Goal: Book appointment/travel/reservation

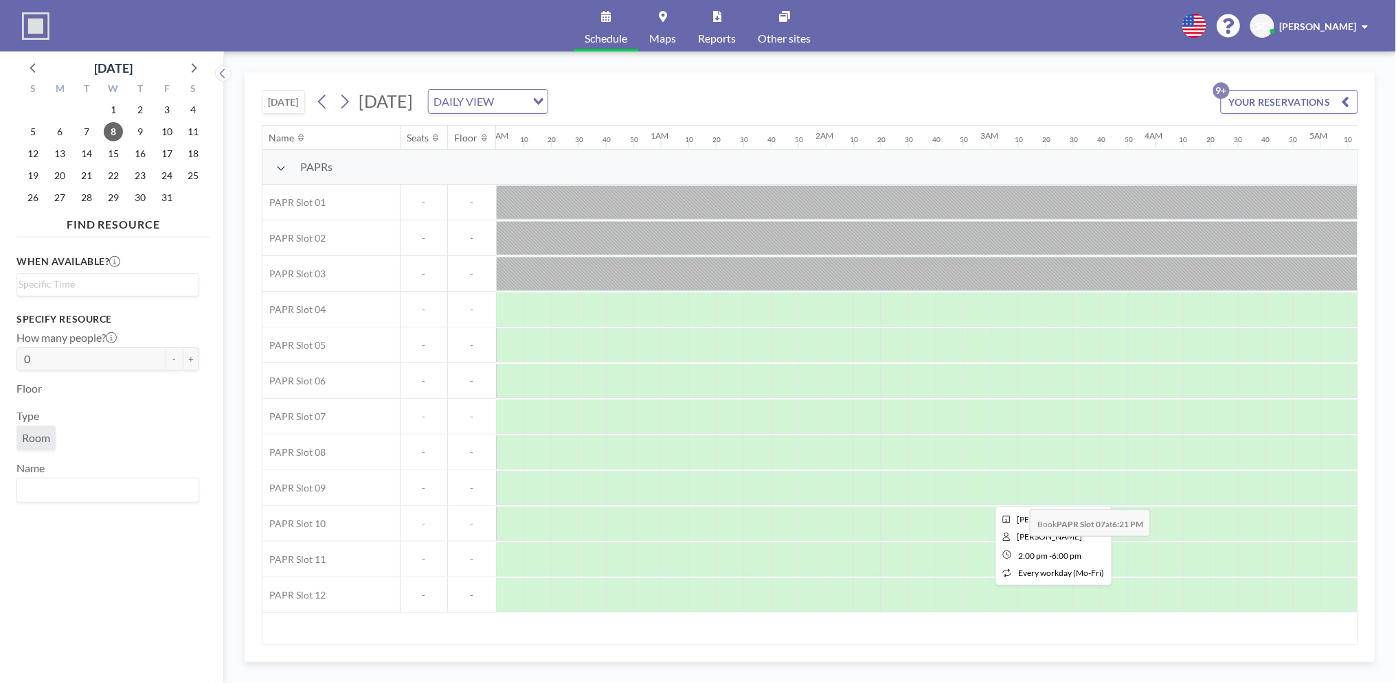
scroll to position [0, 2083]
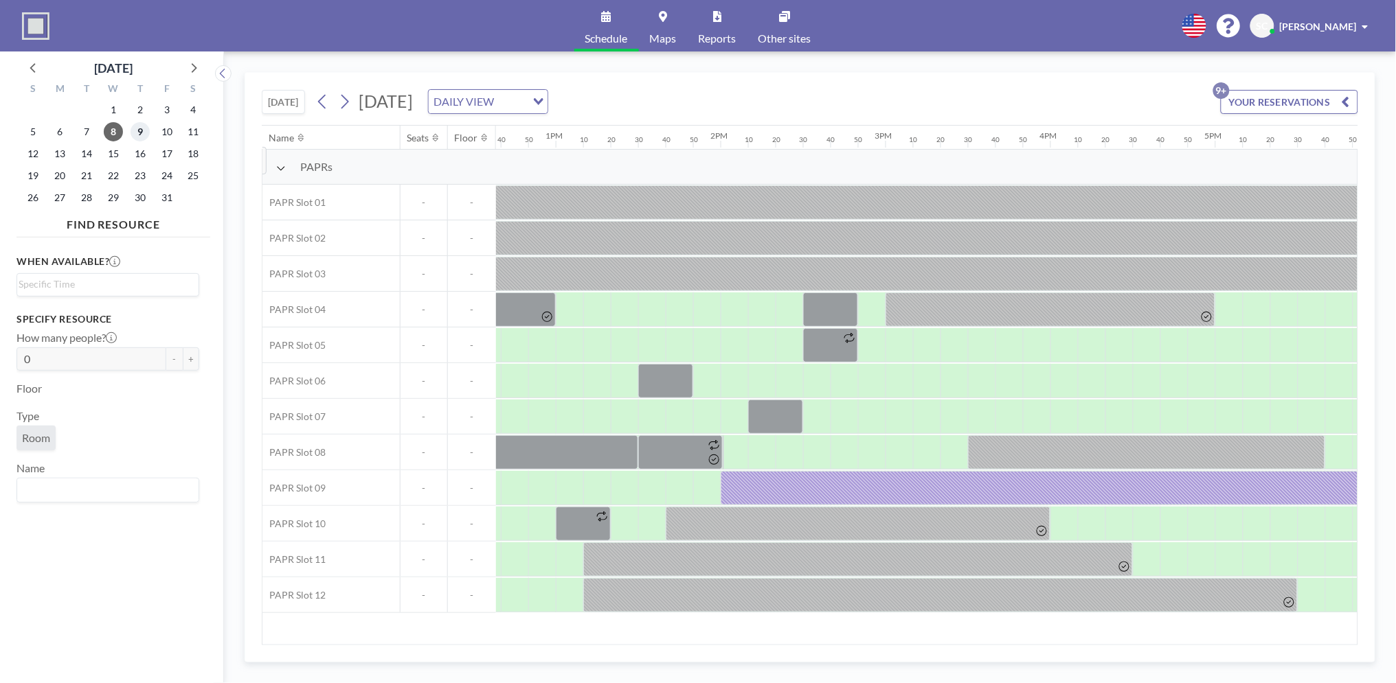
click at [135, 135] on span "9" at bounding box center [140, 131] width 19 height 19
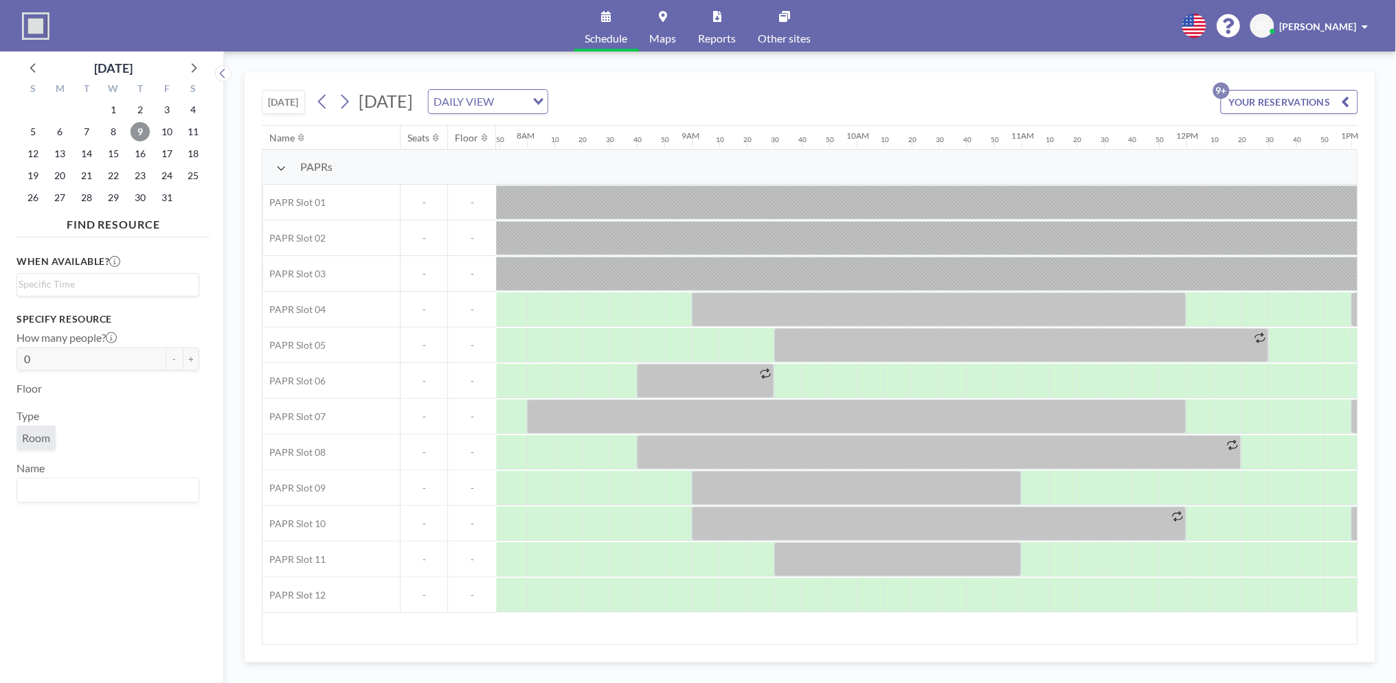
scroll to position [0, 1291]
click at [949, 589] on div at bounding box center [949, 595] width 27 height 34
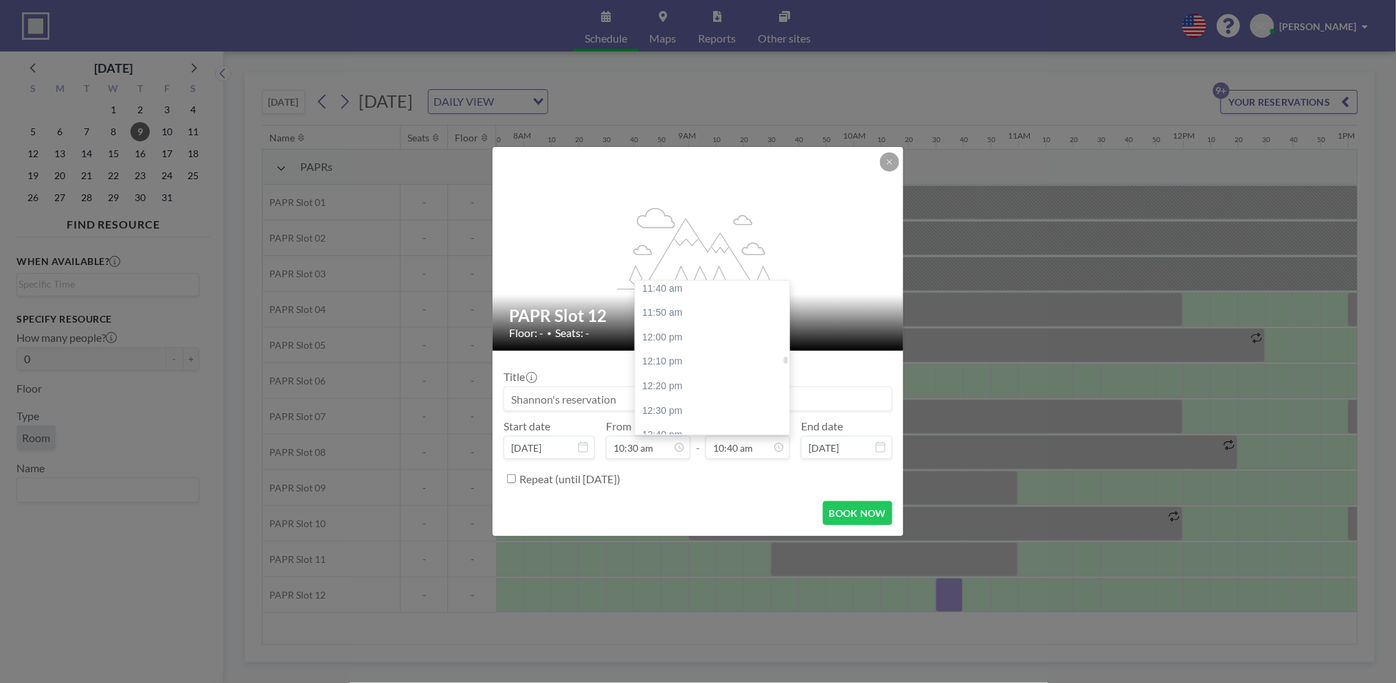
scroll to position [1868, 0]
click at [703, 337] on div "01:00 pm" at bounding box center [716, 331] width 162 height 25
click at [675, 378] on div "12:30 pm" at bounding box center [716, 375] width 162 height 25
type input "12:30 pm"
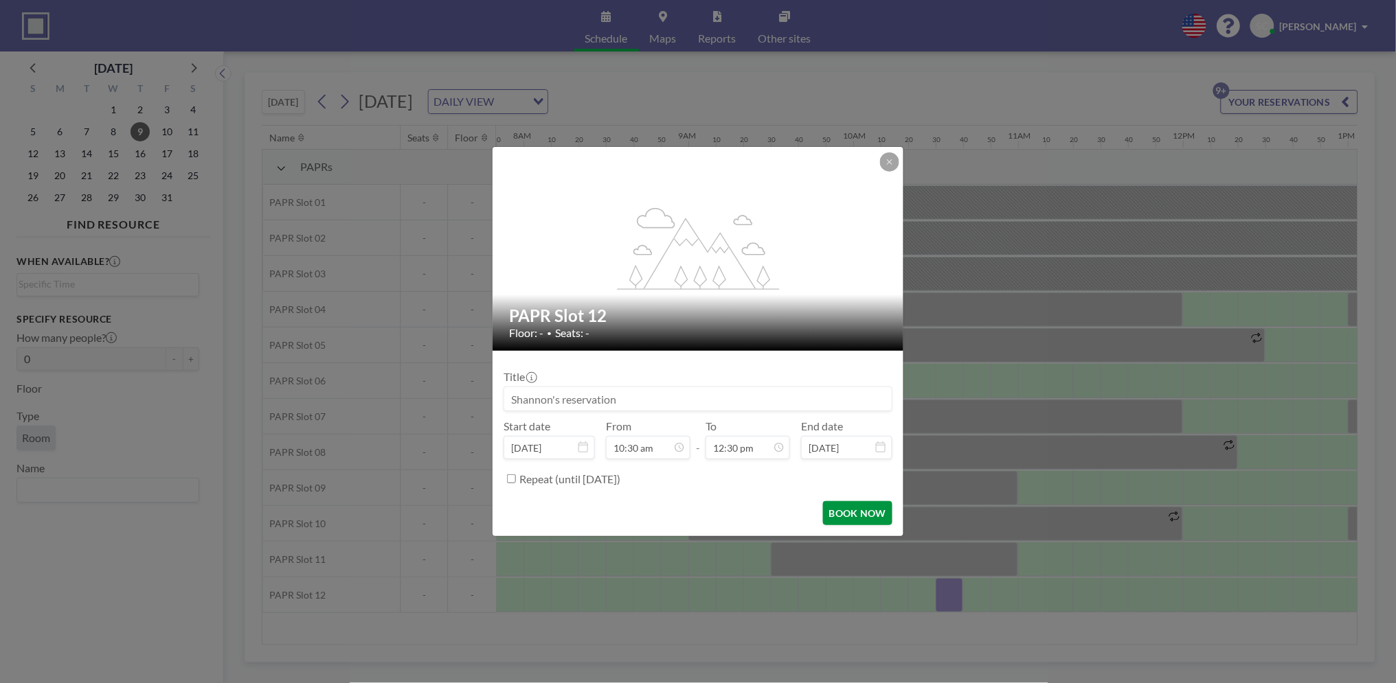
click at [842, 509] on button "BOOK NOW" at bounding box center [857, 513] width 69 height 24
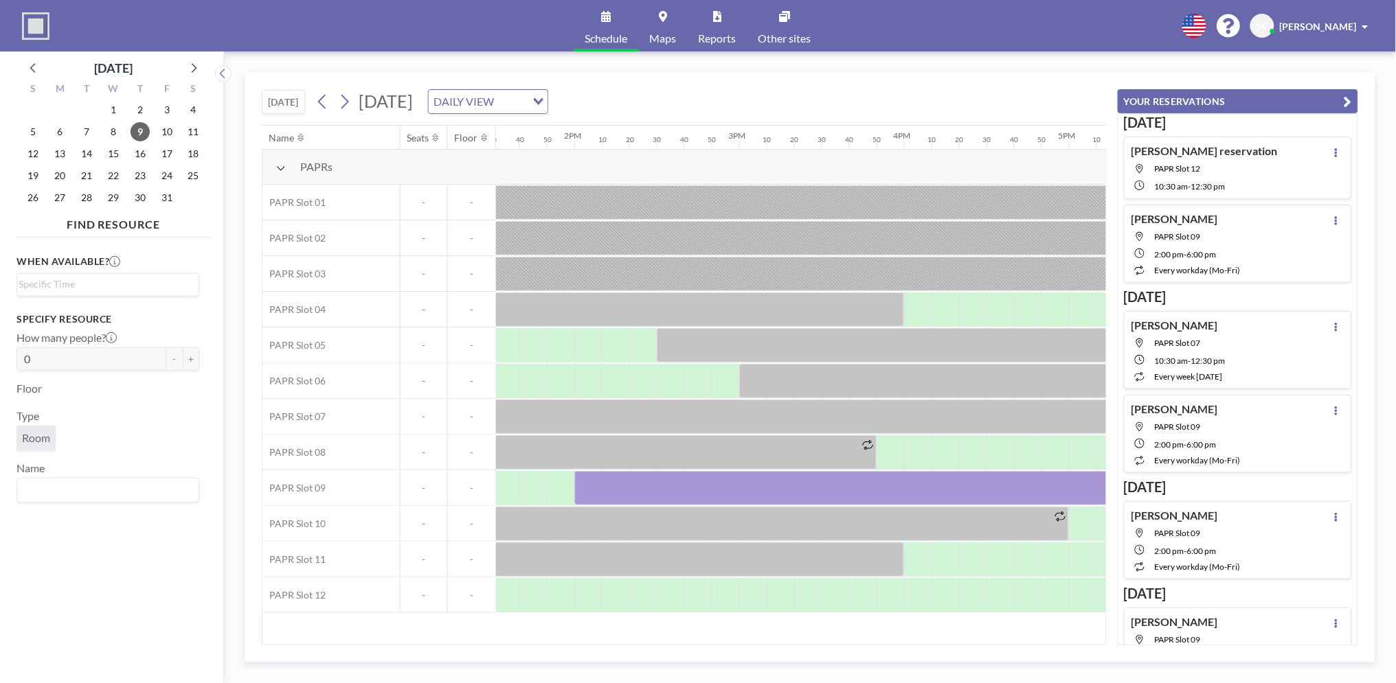
scroll to position [0, 2337]
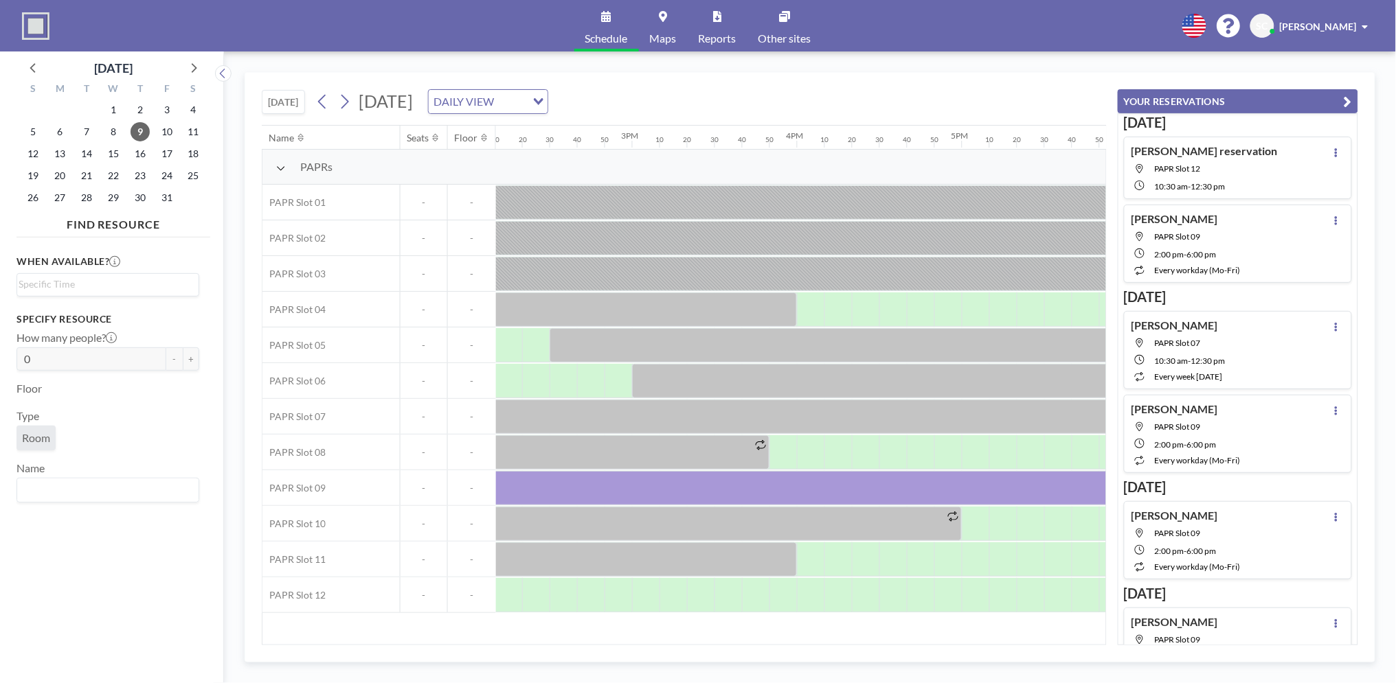
click at [1328, 93] on button "YOUR RESERVATIONS" at bounding box center [1238, 101] width 240 height 24
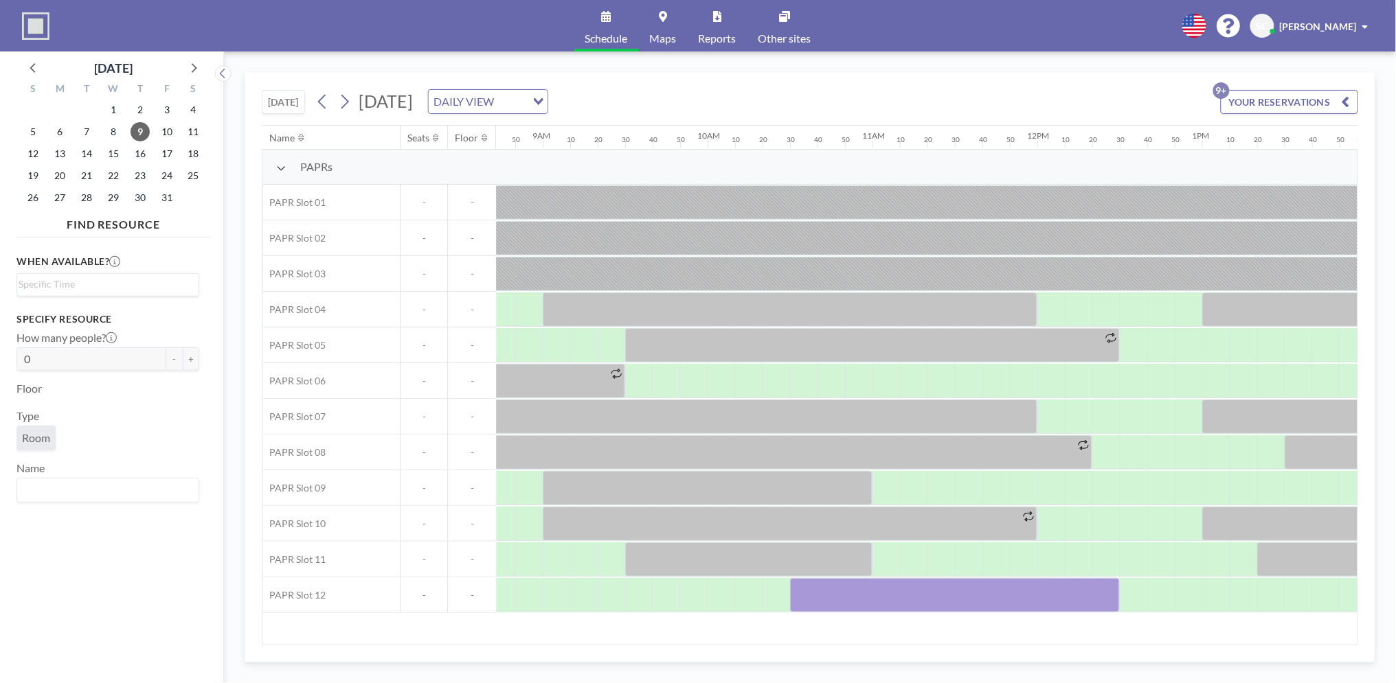
scroll to position [0, 1434]
click at [163, 131] on span "10" at bounding box center [166, 131] width 19 height 19
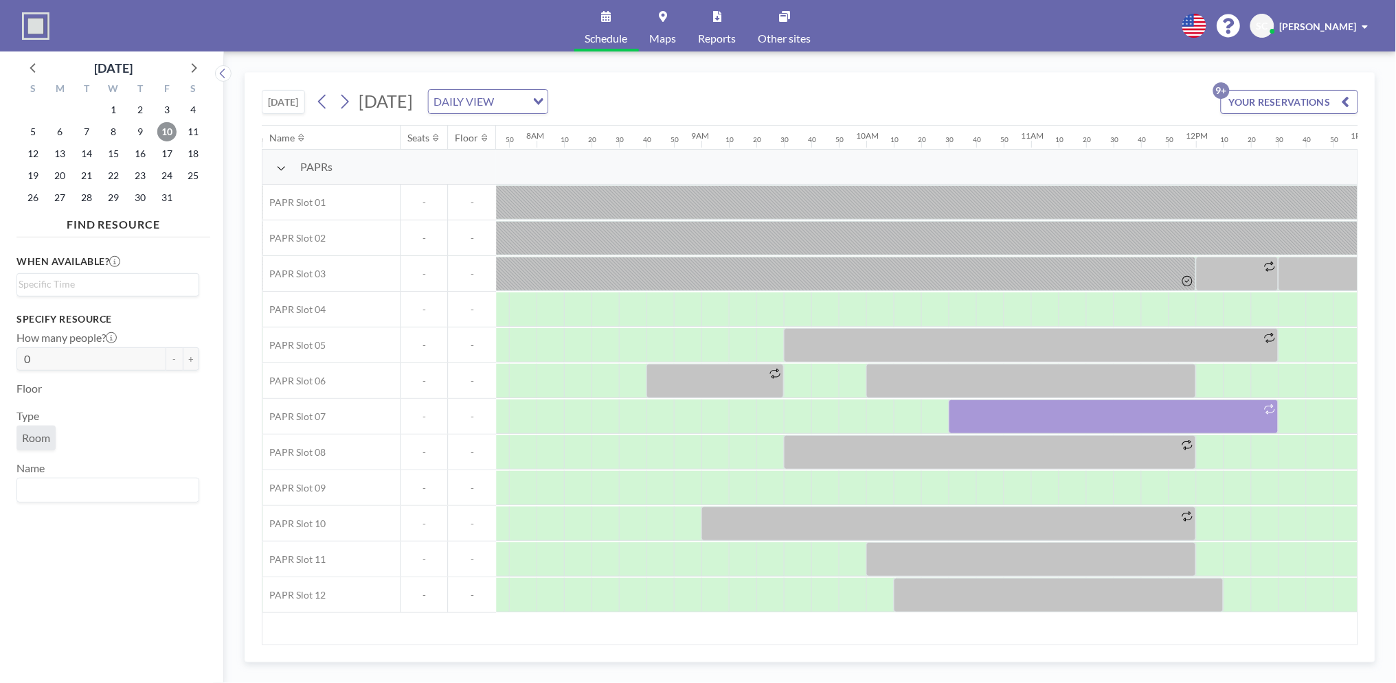
scroll to position [0, 1291]
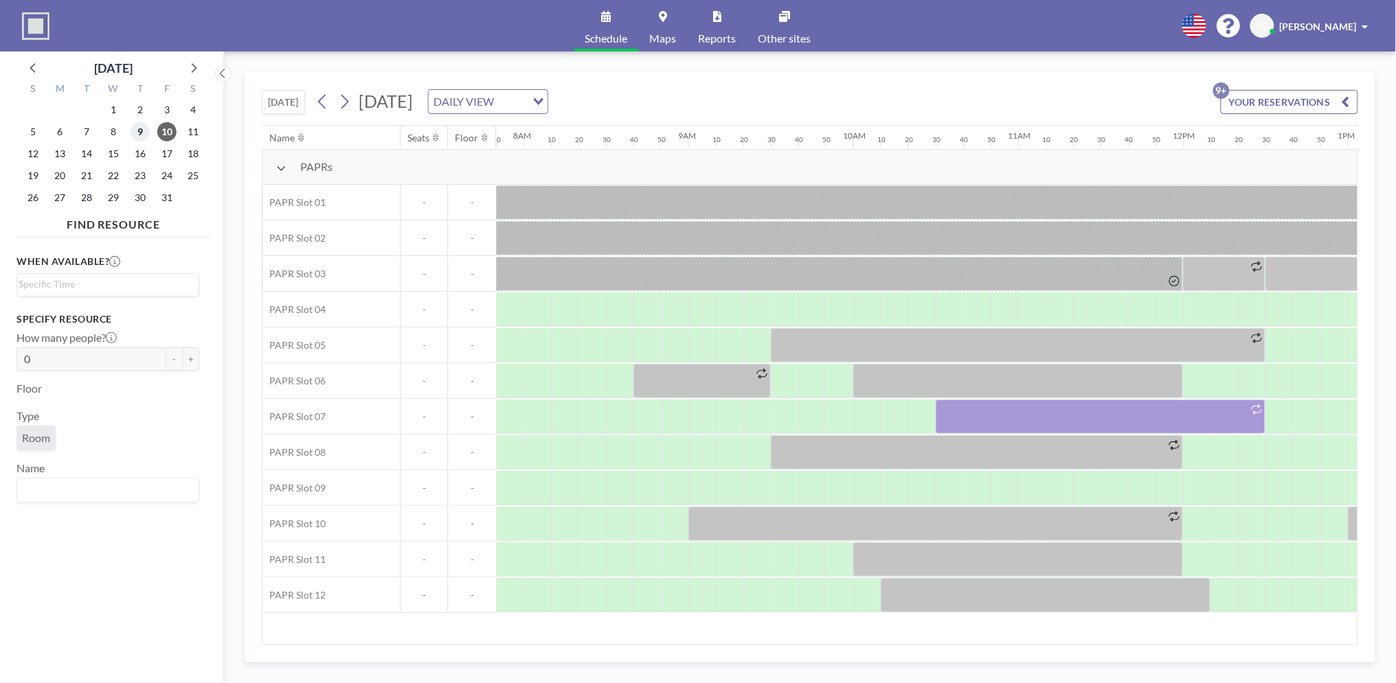
click at [147, 133] on span "9" at bounding box center [140, 131] width 19 height 19
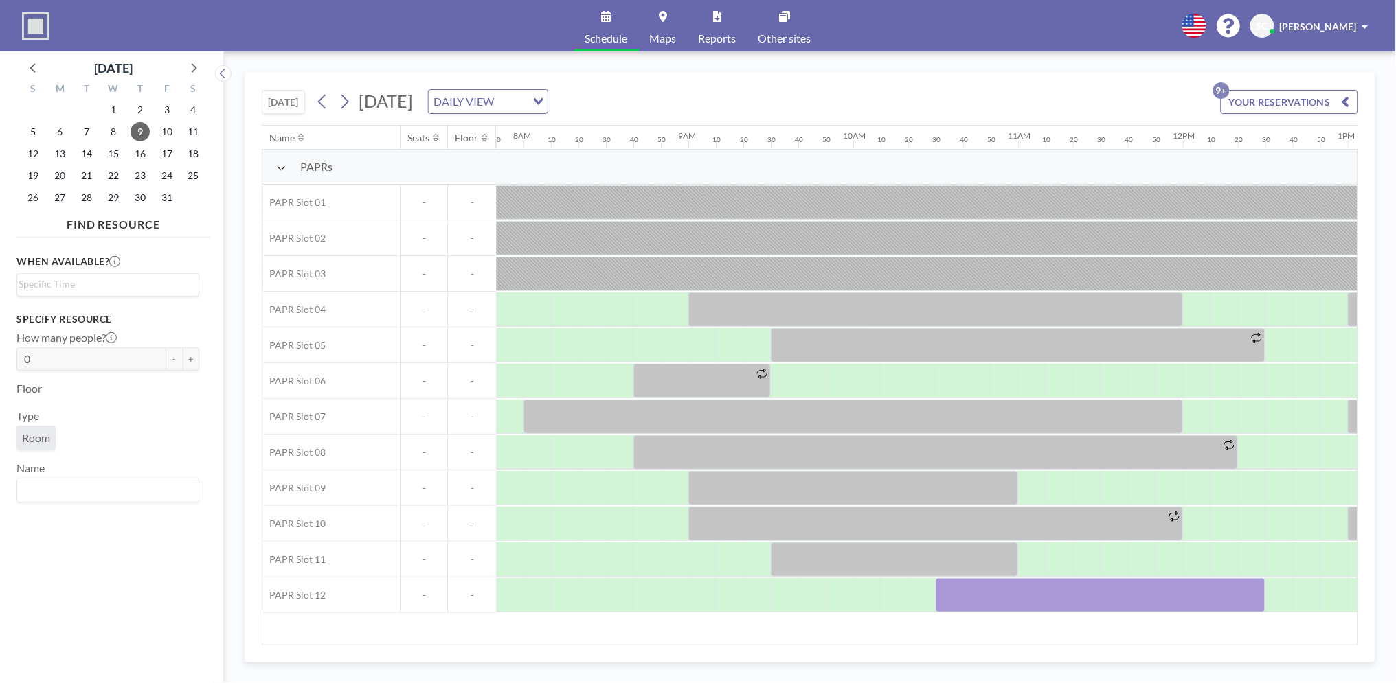
click at [791, 95] on div "[DATE] [DATE] DAILY VIEW Loading... YOUR RESERVATIONS 9+" at bounding box center [810, 99] width 1096 height 52
